Goal: Navigation & Orientation: Find specific page/section

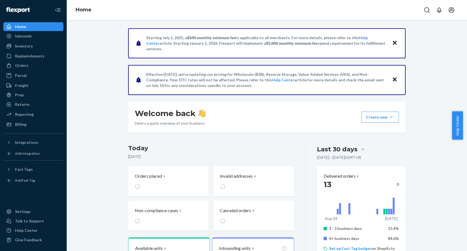
scroll to position [53, 0]
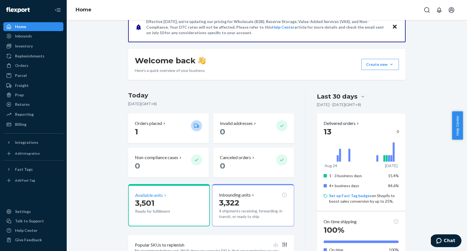
click at [150, 201] on span "3,501" at bounding box center [144, 203] width 19 height 9
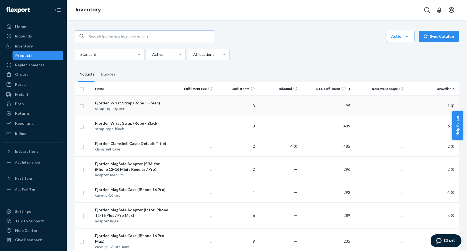
scroll to position [50, 0]
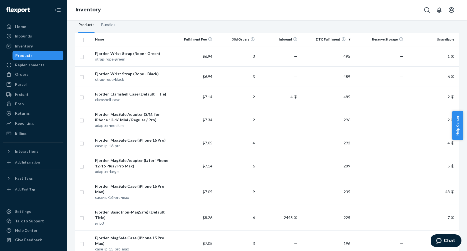
click at [36, 41] on div "Inbounds Shipping Plans Problems" at bounding box center [33, 36] width 60 height 9
click at [36, 38] on div "Inbounds" at bounding box center [33, 36] width 59 height 8
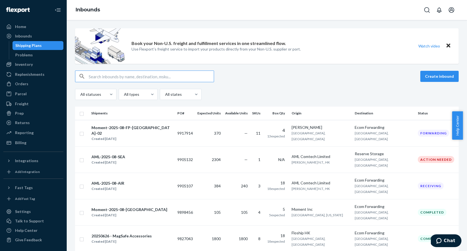
scroll to position [29, 0]
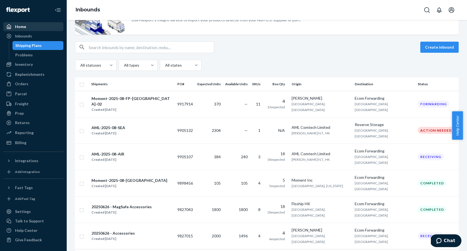
click at [39, 25] on div "Home" at bounding box center [33, 27] width 59 height 8
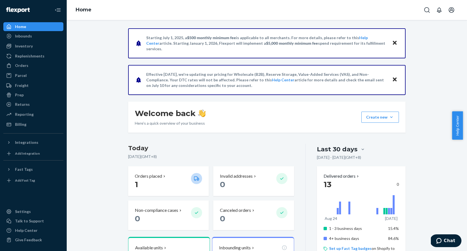
scroll to position [93, 0]
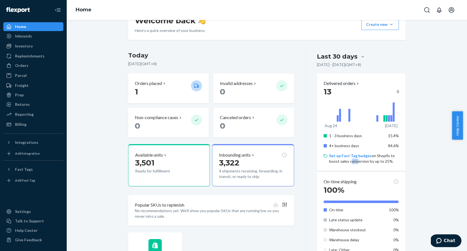
drag, startPoint x: 349, startPoint y: 163, endPoint x: 353, endPoint y: 164, distance: 4.0
click at [353, 164] on div "1 - 3 business days 15.4% 4+ business days 84.6% Set up Fast Tag badges on Shop…" at bounding box center [361, 149] width 75 height 36
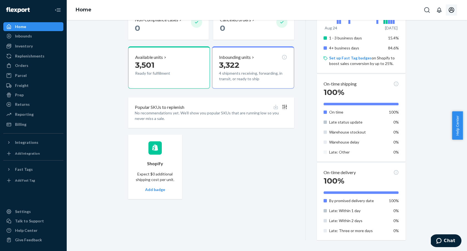
click at [454, 8] on icon "Open account menu" at bounding box center [451, 10] width 7 height 7
click at [41, 144] on div "Integrations" at bounding box center [33, 143] width 59 height 8
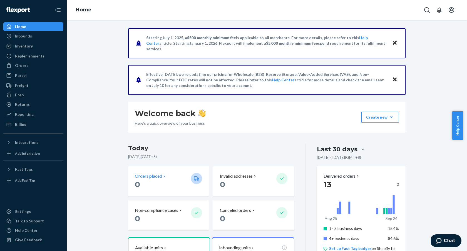
scroll to position [108, 0]
